Goal: Information Seeking & Learning: Check status

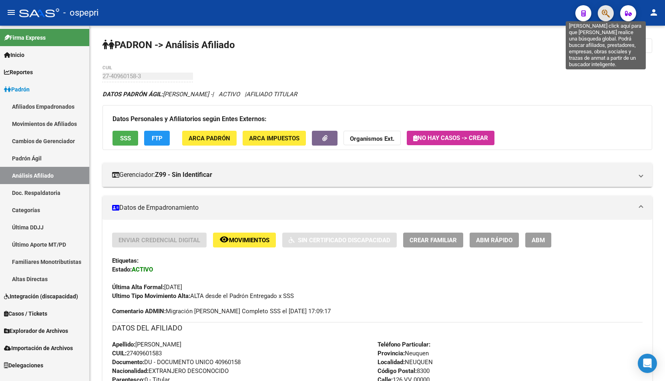
click at [605, 14] on icon "button" at bounding box center [606, 13] width 8 height 9
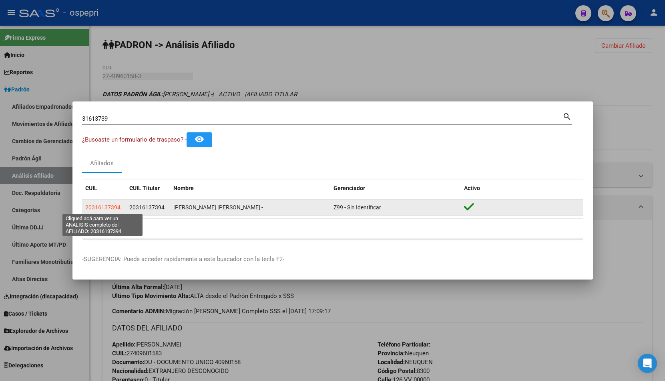
click at [111, 208] on span "20316137394" at bounding box center [102, 207] width 35 height 6
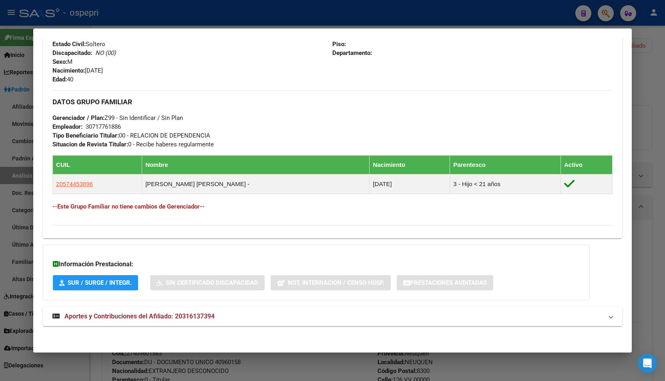
scroll to position [333, 0]
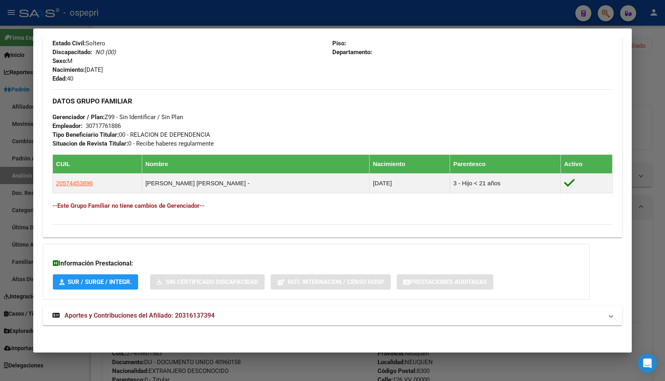
click at [185, 320] on mat-expansion-panel-header "Aportes y Contribuciones del Afiliado: 20316137394" at bounding box center [333, 315] width 580 height 19
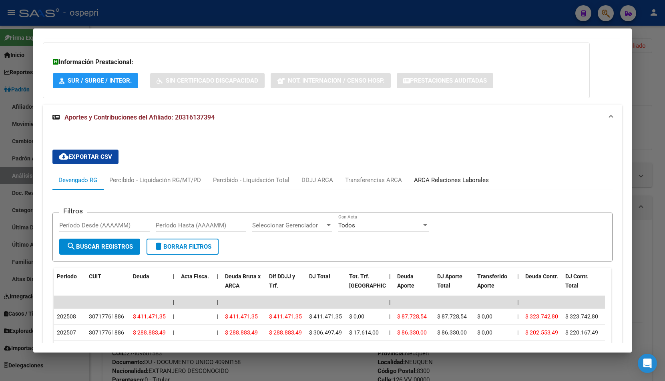
click at [442, 176] on div "ARCA Relaciones Laborales" at bounding box center [451, 179] width 75 height 9
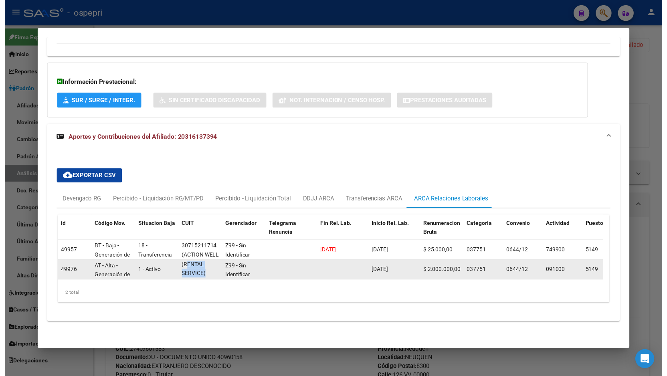
scroll to position [0, 0]
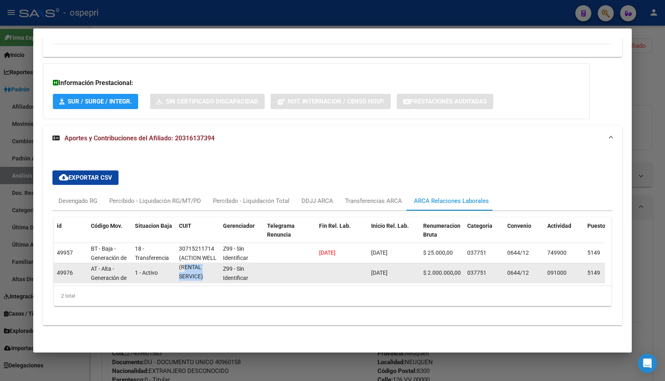
drag, startPoint x: 186, startPoint y: 269, endPoint x: 215, endPoint y: 274, distance: 29.6
click at [215, 274] on div "30717761886 (RENTAL SERVICE)" at bounding box center [198, 272] width 38 height 17
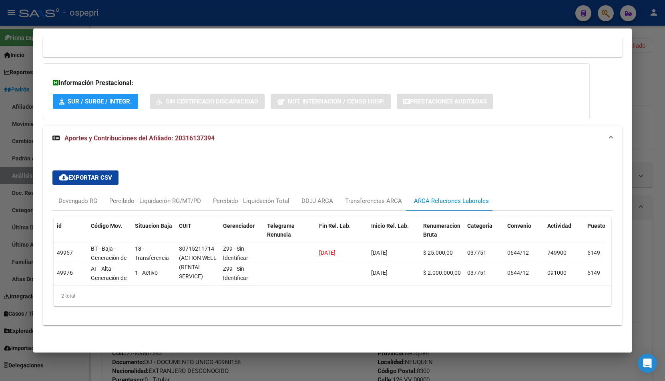
click at [637, 73] on div at bounding box center [332, 190] width 665 height 381
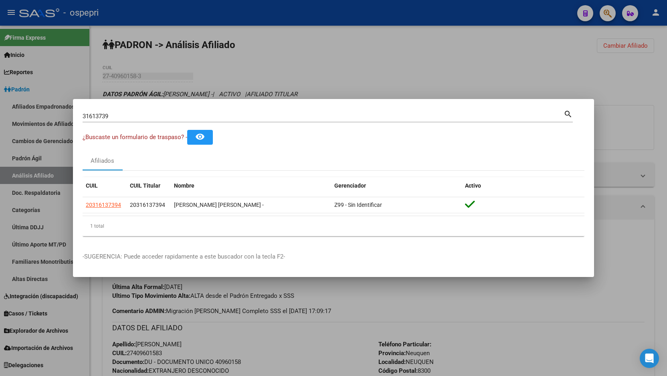
click at [231, 109] on div "31613739 Buscar (apellido, dni, [PERSON_NAME], [PERSON_NAME], cuit, obra social…" at bounding box center [328, 116] width 490 height 14
click at [205, 115] on input "31613739" at bounding box center [323, 116] width 481 height 7
paste input "25874197"
type input "25874197"
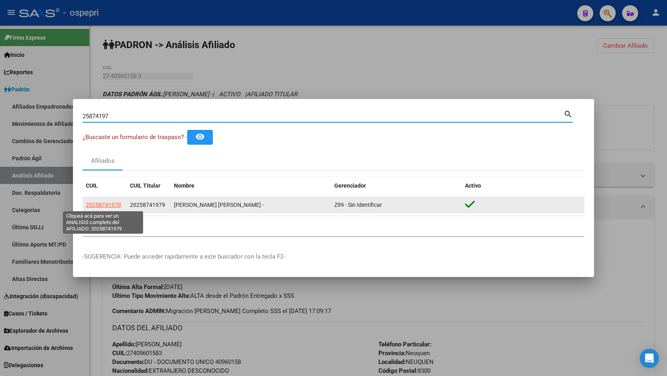
click at [113, 202] on span "20258741979" at bounding box center [103, 205] width 35 height 6
type textarea "20258741979"
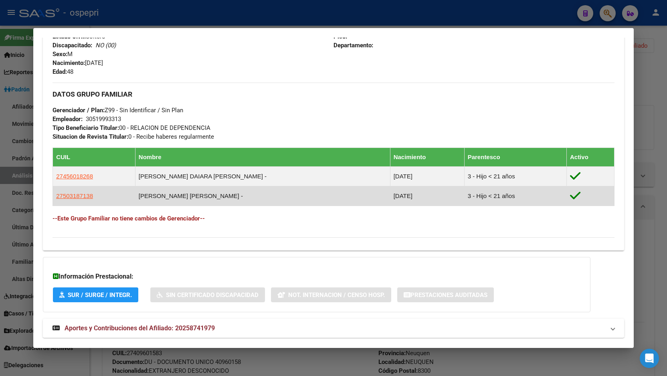
scroll to position [357, 0]
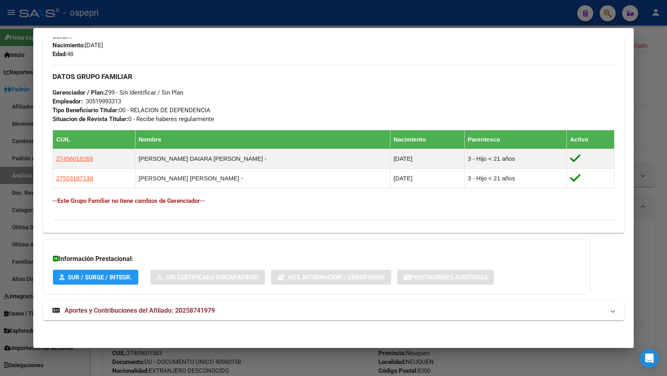
click at [220, 308] on mat-panel-title "Aportes y Contribuciones del Afiliado: 20258741979" at bounding box center [328, 311] width 552 height 10
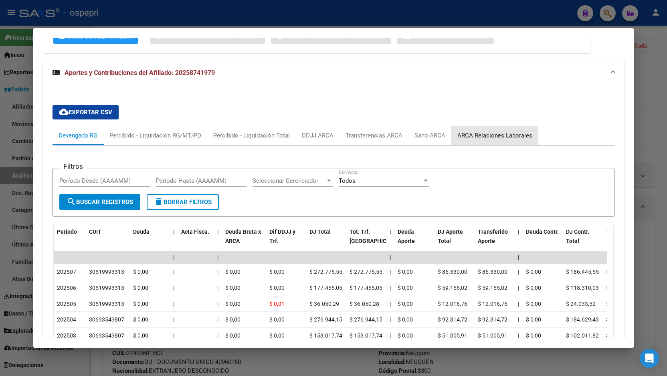
click at [490, 136] on div "ARCA Relaciones Laborales" at bounding box center [494, 135] width 75 height 9
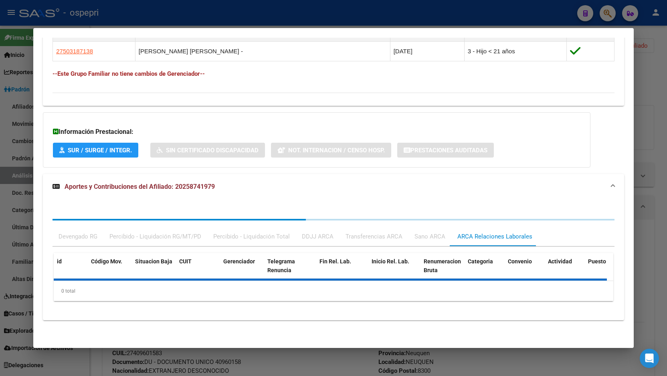
scroll to position [543, 0]
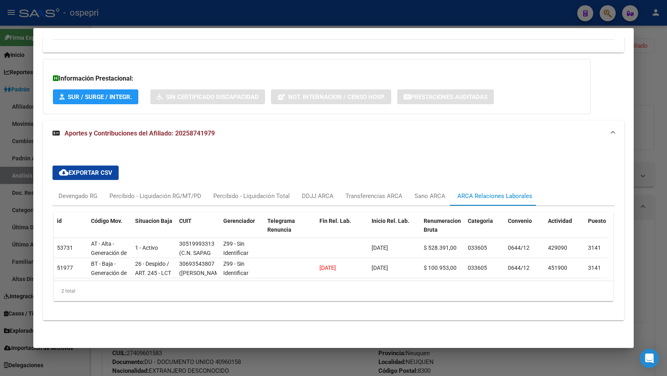
click at [644, 86] on div at bounding box center [333, 188] width 667 height 376
